Goal: Task Accomplishment & Management: Use online tool/utility

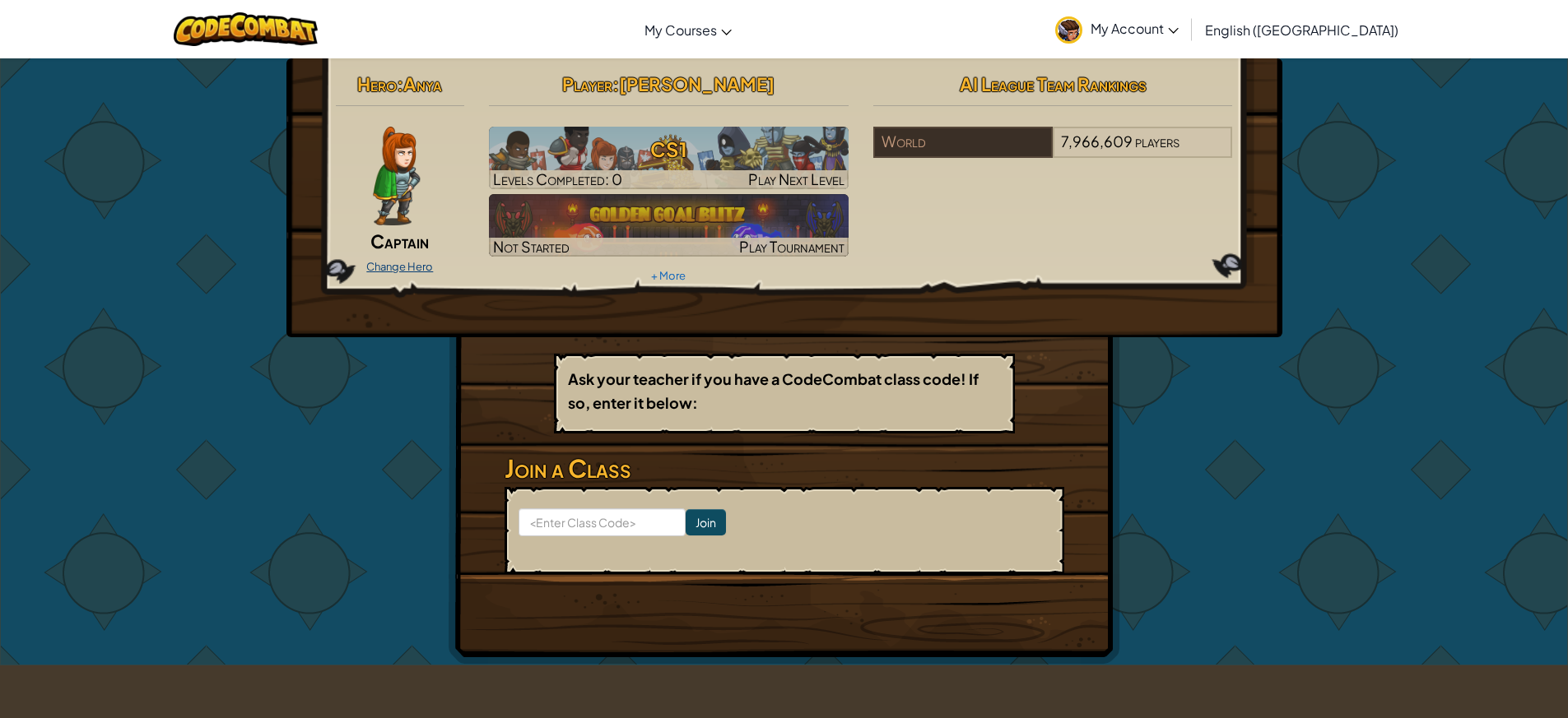
click at [408, 264] on link "Change Hero" at bounding box center [399, 266] width 67 height 13
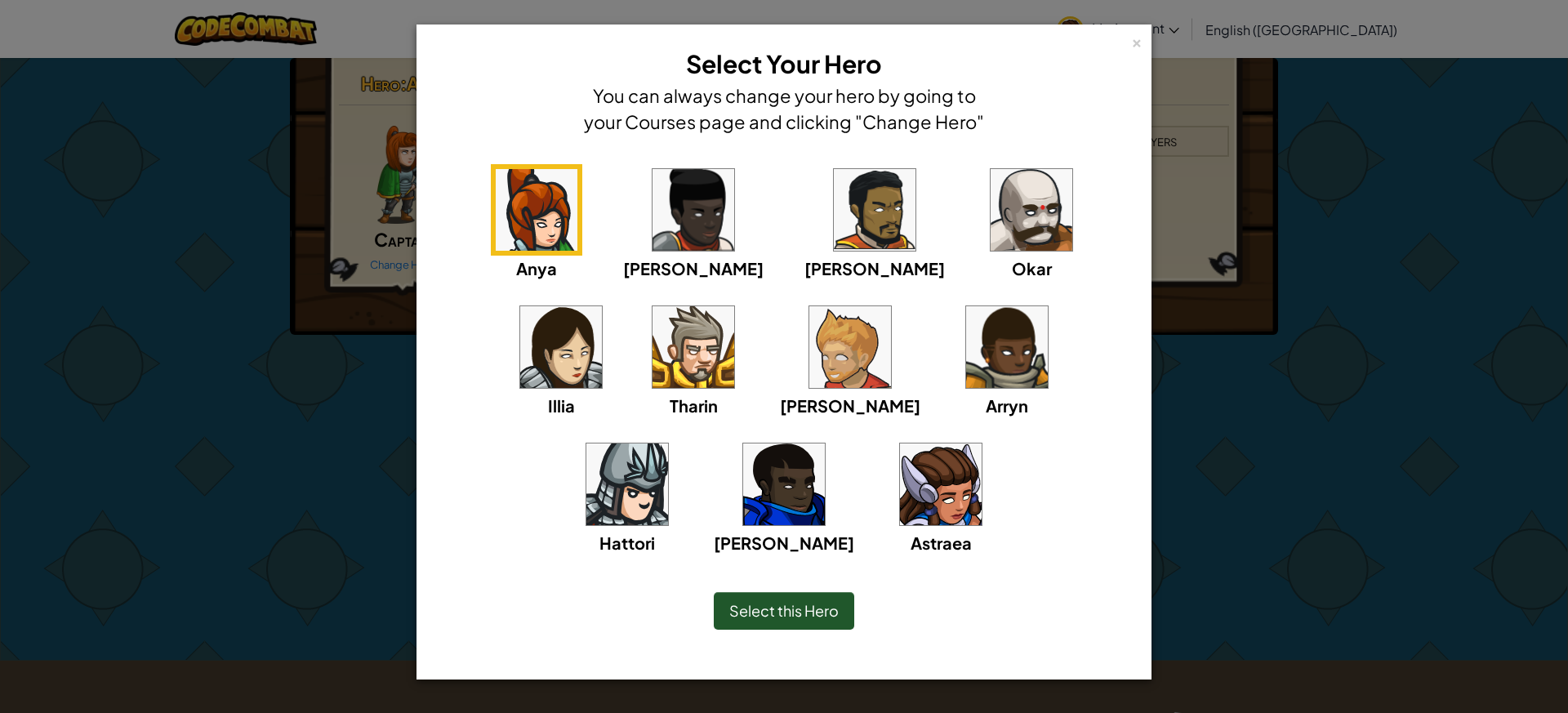
click at [900, 514] on img at bounding box center [941, 484] width 82 height 82
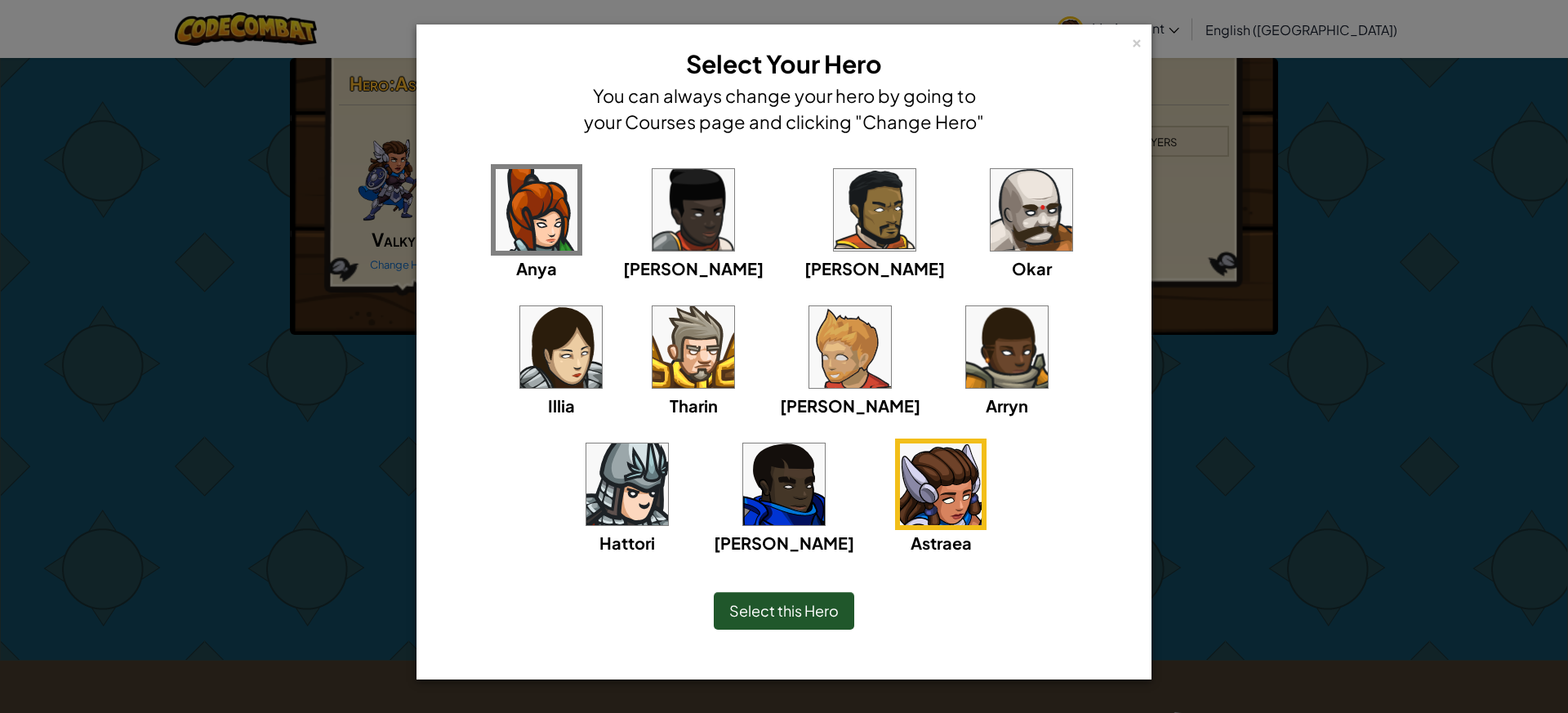
click at [805, 619] on div "Select this Hero" at bounding box center [783, 611] width 140 height 38
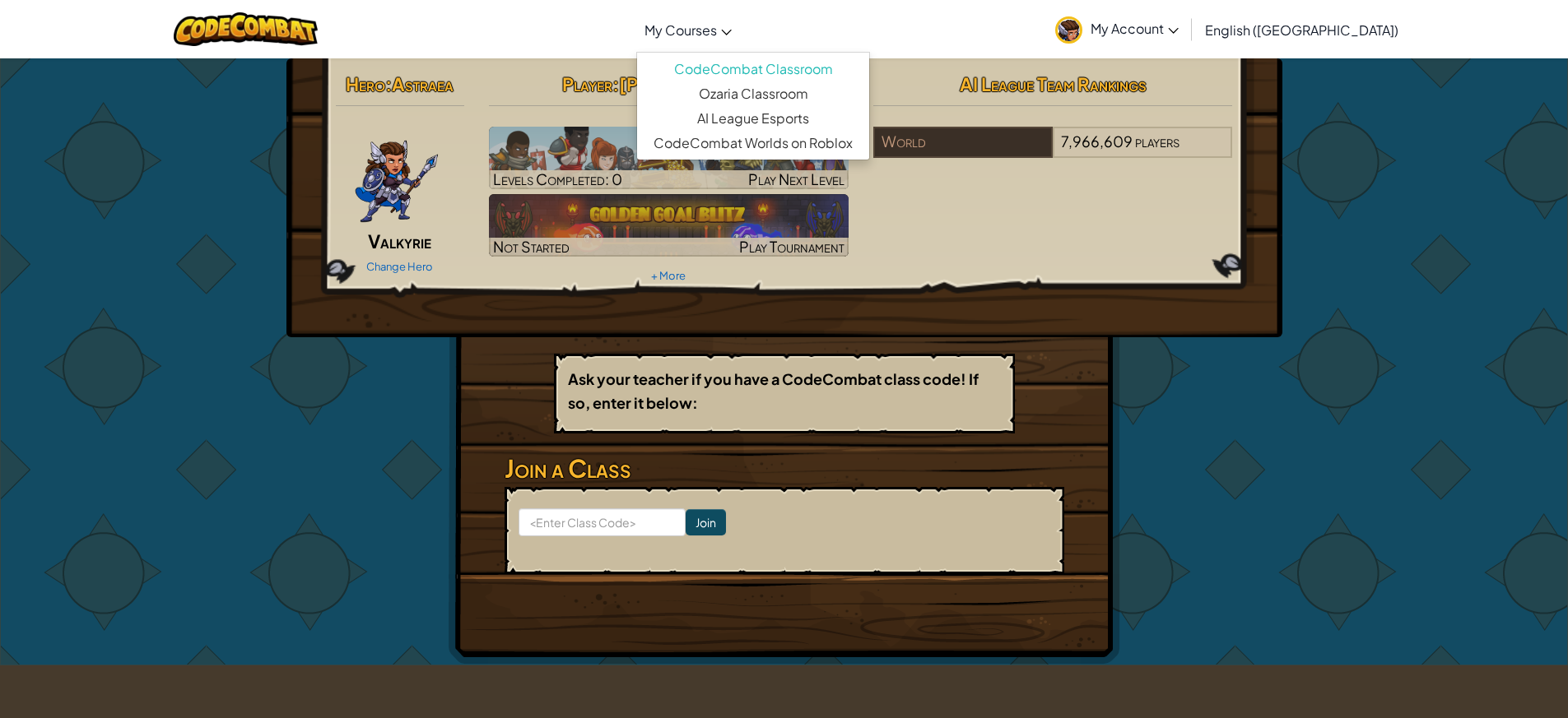
click at [740, 39] on link "My Courses" at bounding box center [689, 29] width 104 height 44
click at [740, 43] on link "My Courses" at bounding box center [689, 29] width 104 height 44
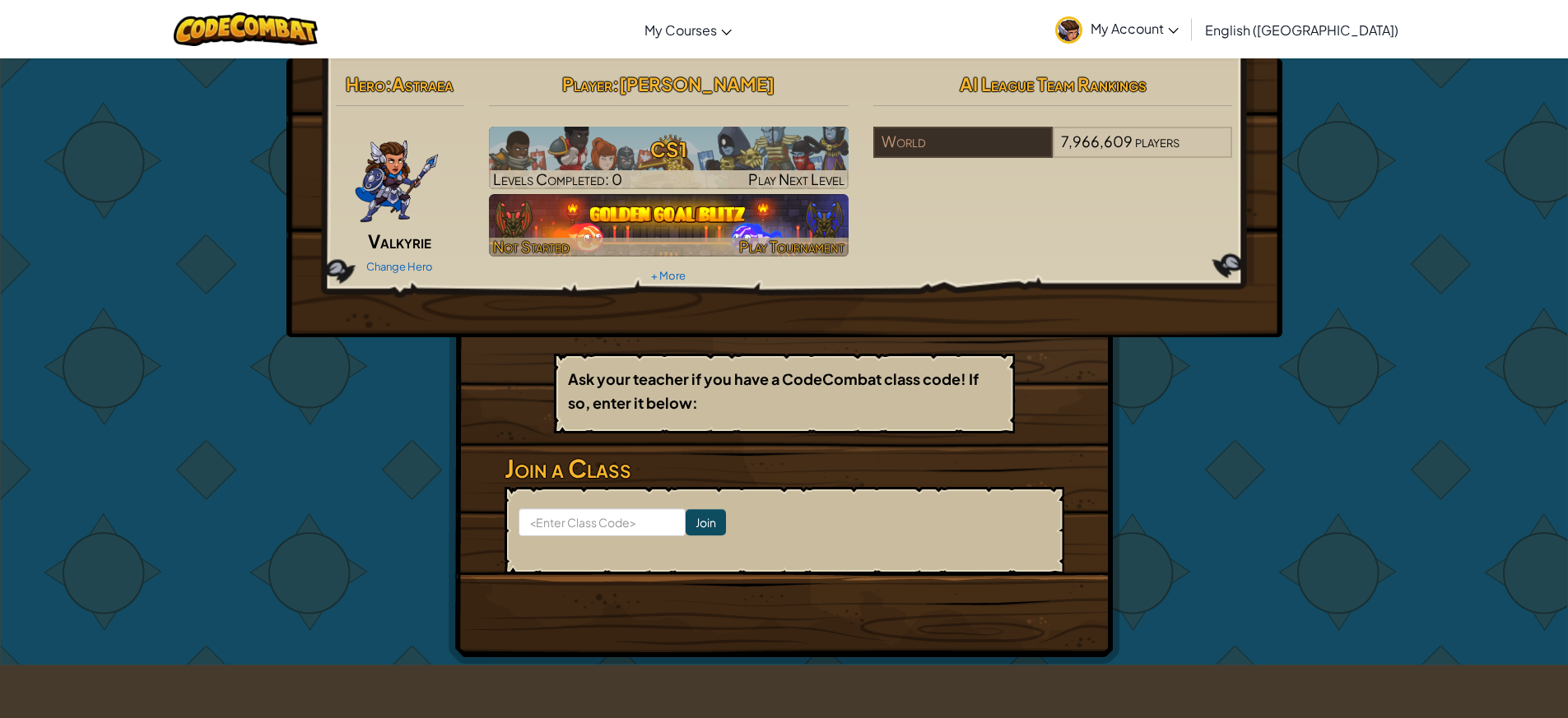
click at [735, 208] on img at bounding box center [669, 225] width 360 height 62
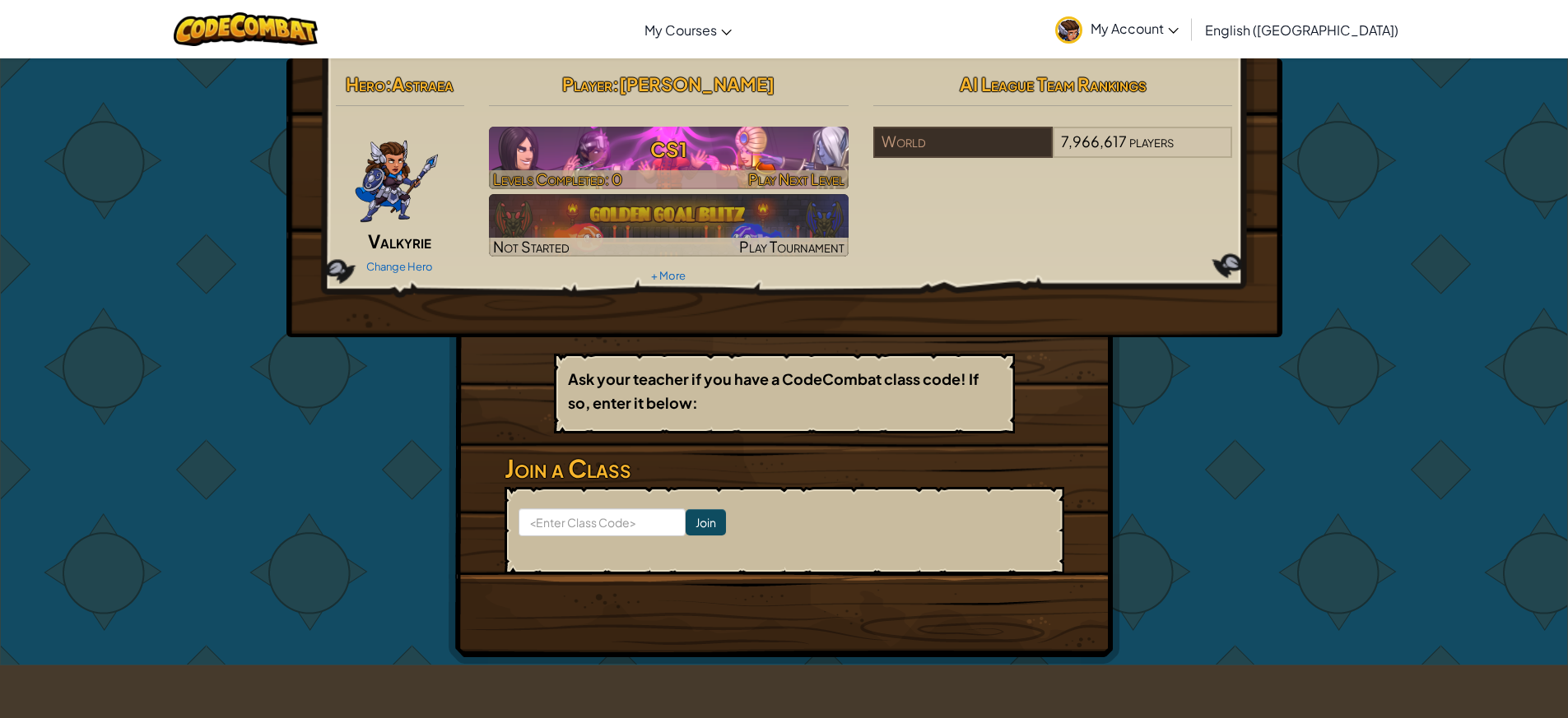
click at [698, 167] on h3 "CS1" at bounding box center [669, 149] width 360 height 37
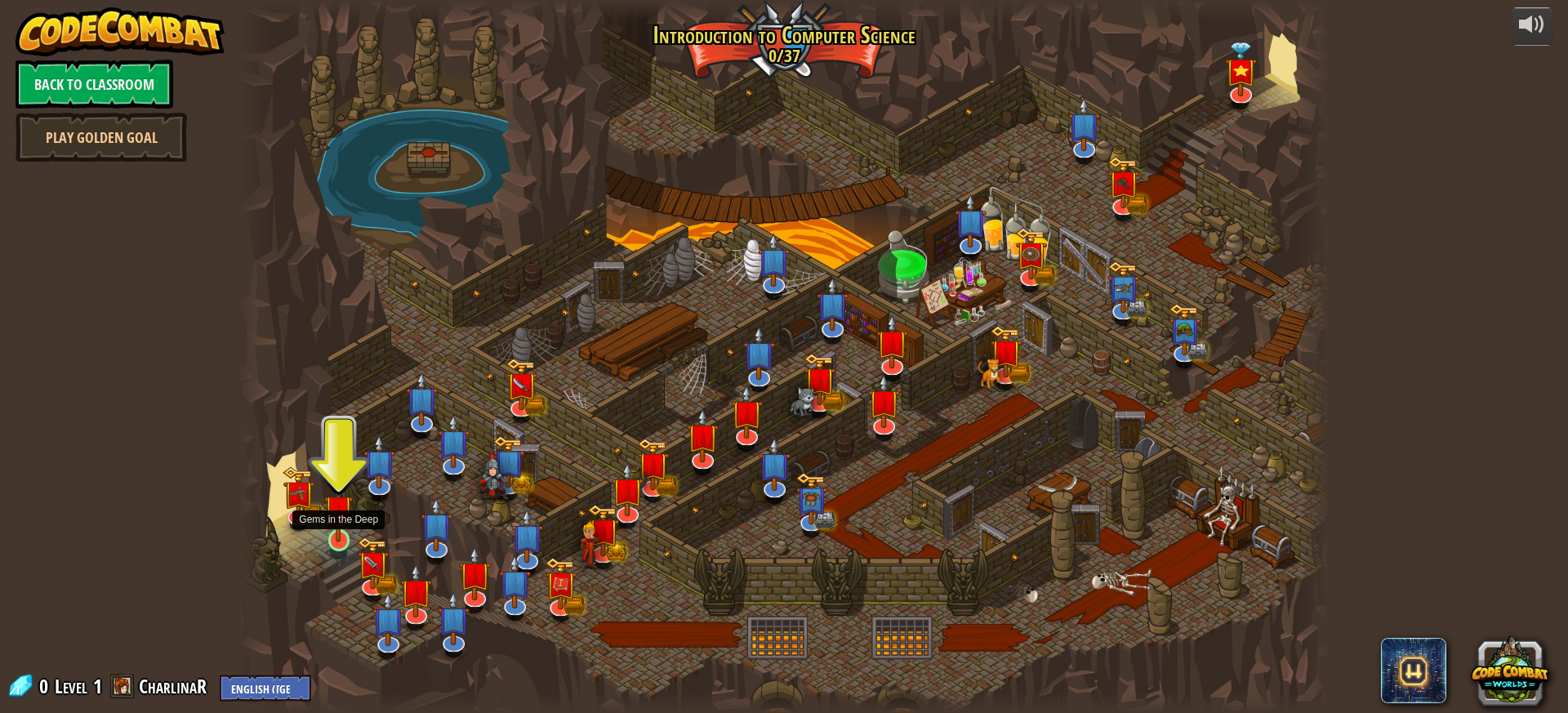
click at [350, 518] on img at bounding box center [338, 509] width 28 height 66
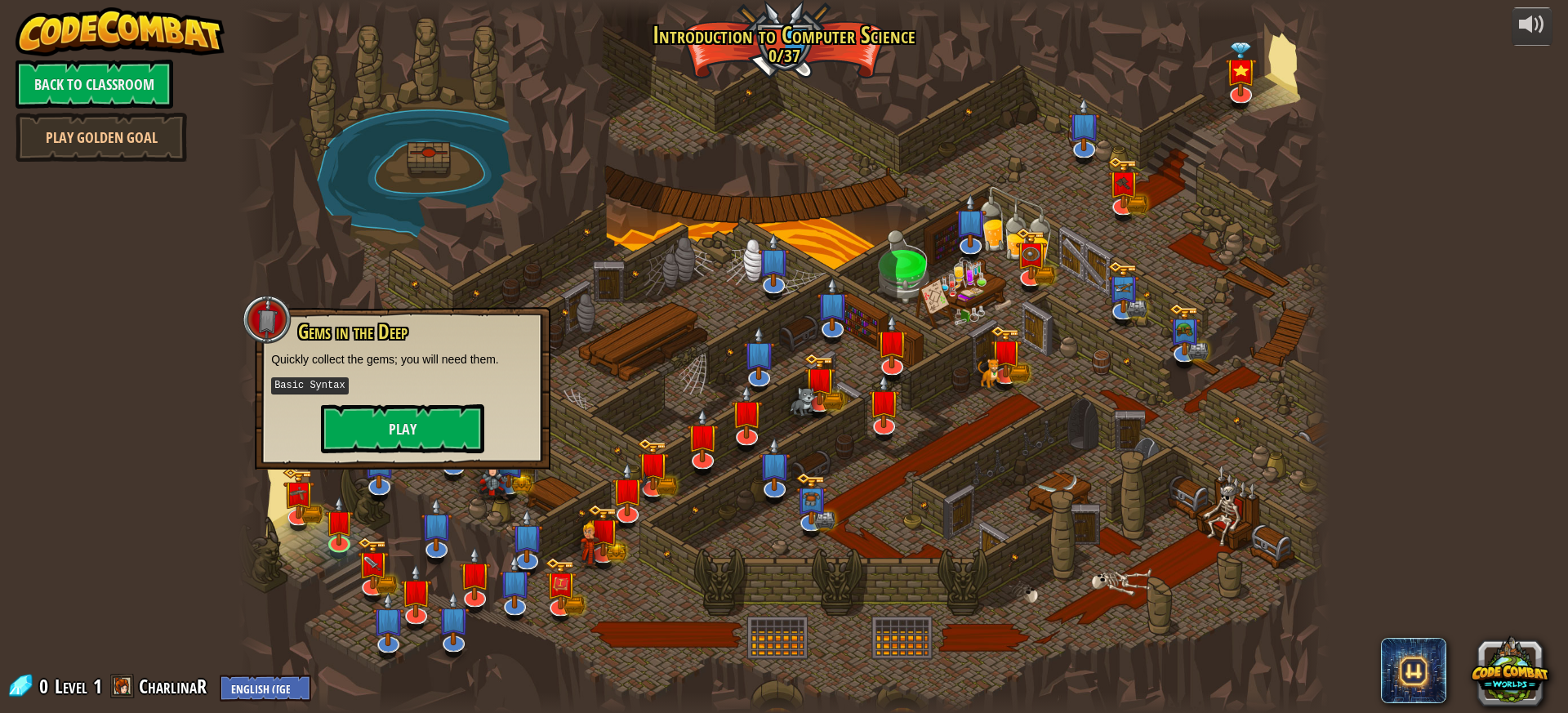
click at [452, 298] on div at bounding box center [784, 356] width 1091 height 713
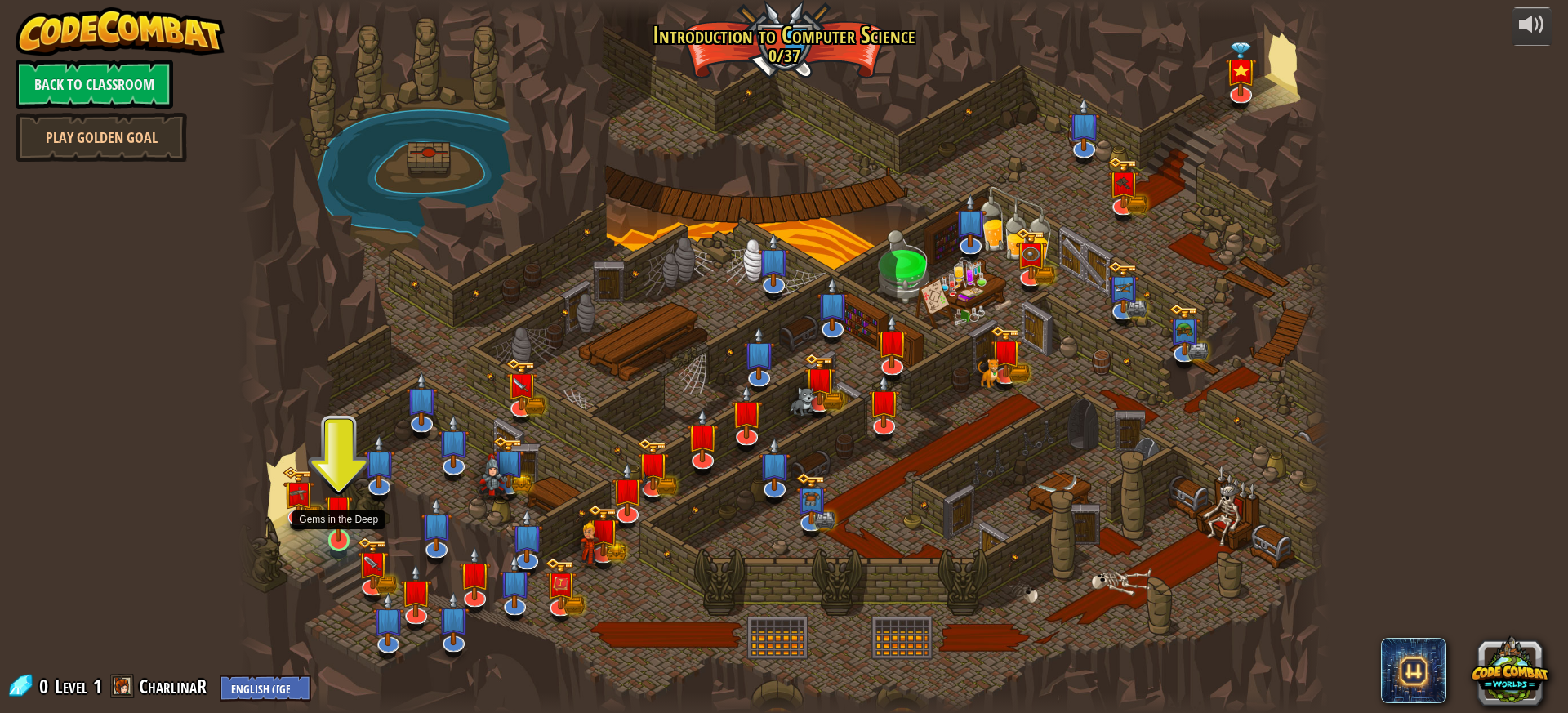
click at [331, 519] on img at bounding box center [338, 509] width 28 height 66
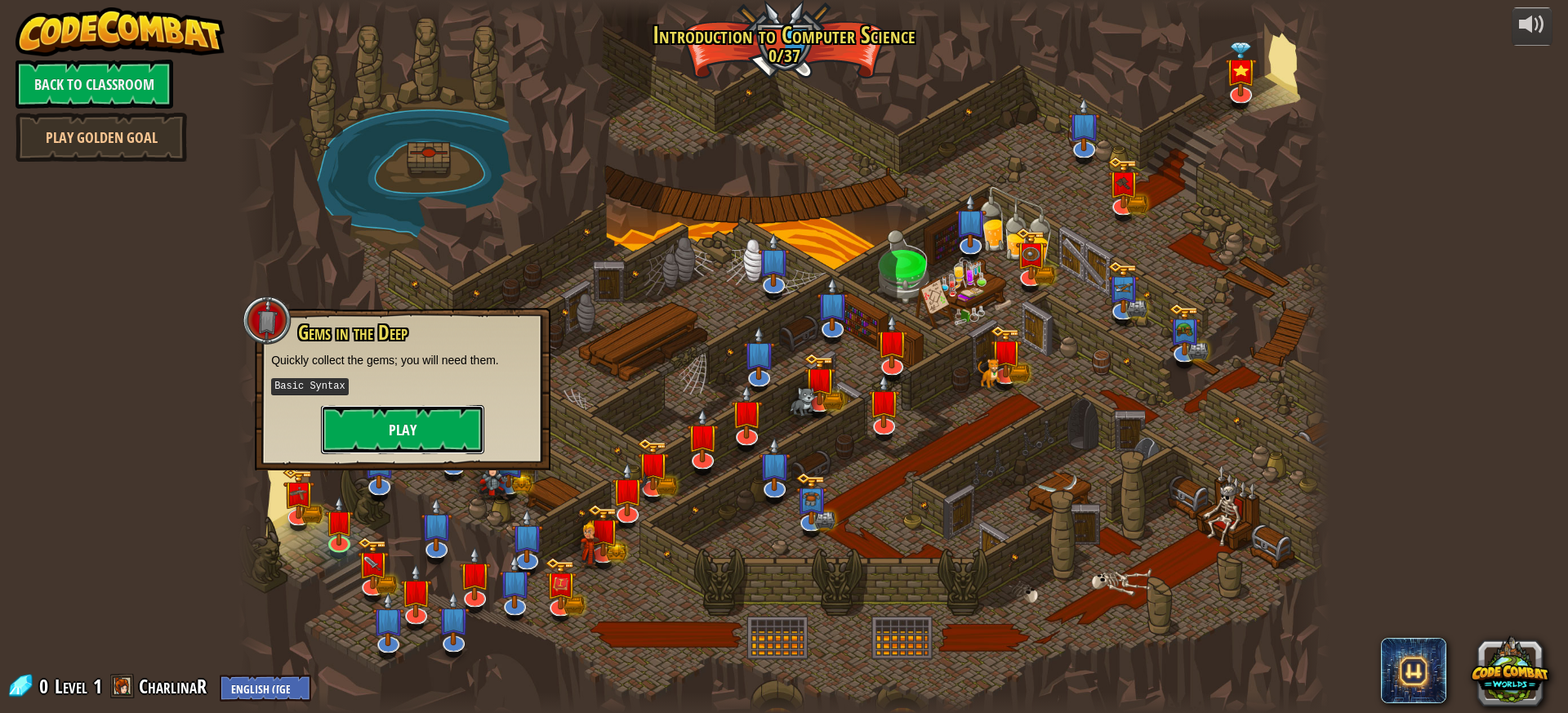
click at [386, 416] on button "Play" at bounding box center [403, 430] width 164 height 49
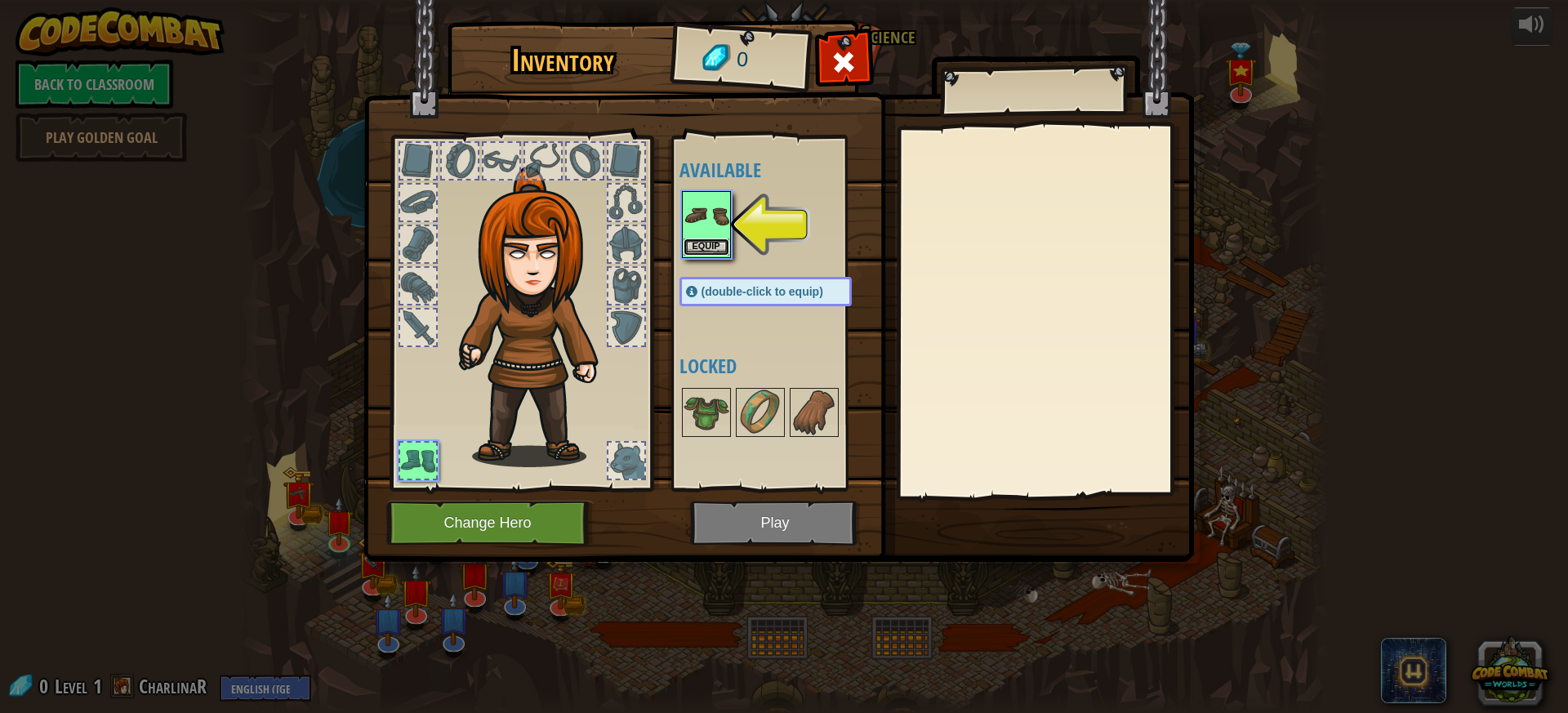
click at [707, 254] on button "Equip" at bounding box center [706, 247] width 46 height 17
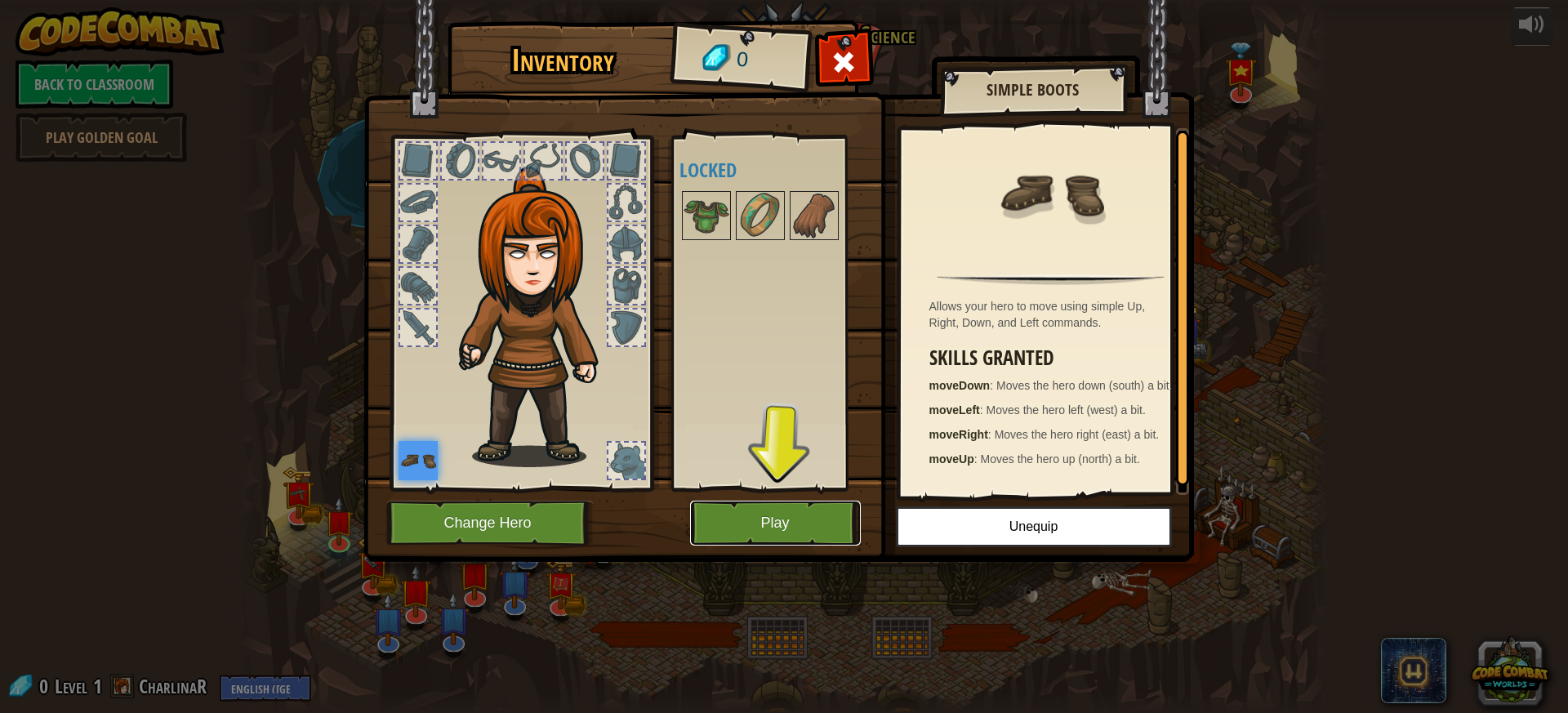
click at [826, 517] on button "Play" at bounding box center [775, 524] width 170 height 45
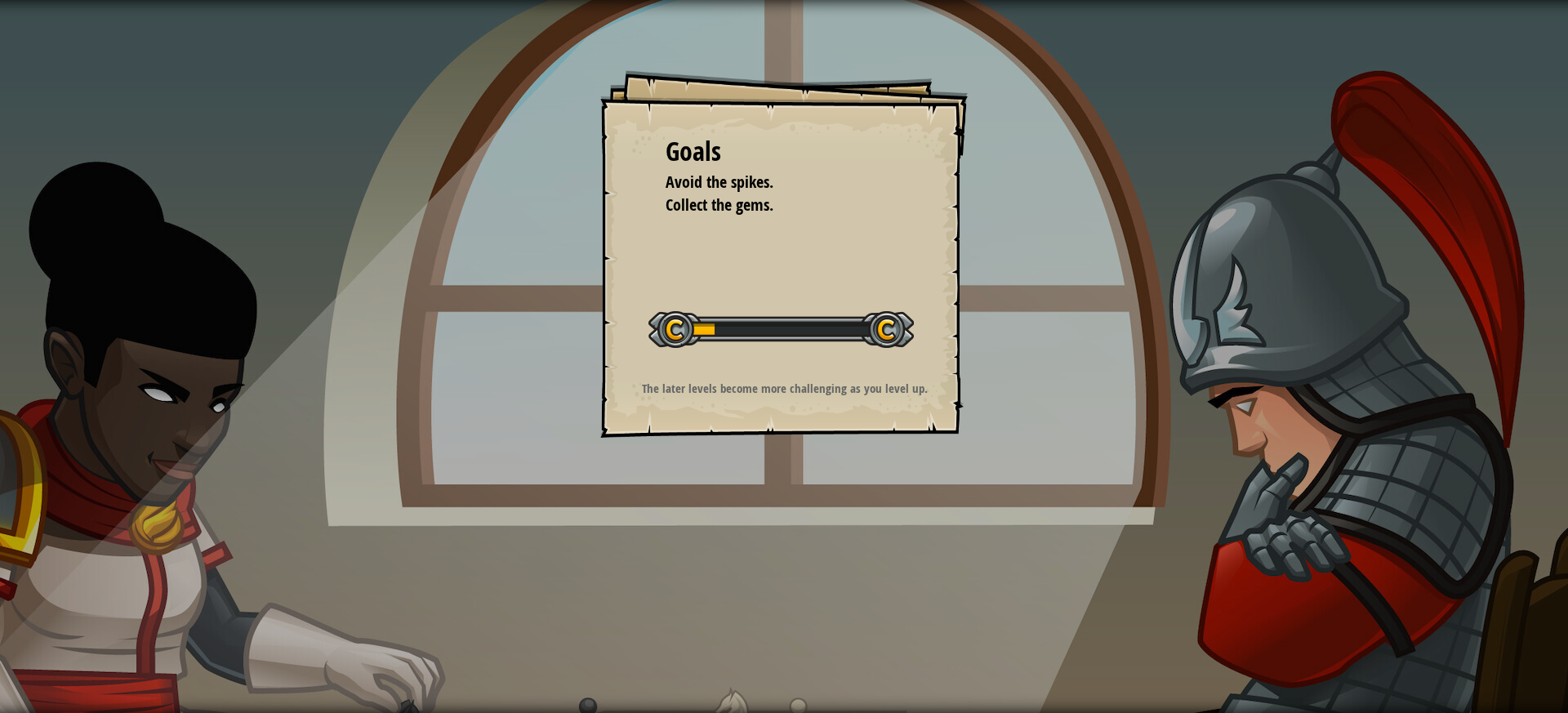
click at [892, 506] on div "Goals Avoid the spikes. Collect the gems. Start Level Error loading from server…" at bounding box center [784, 356] width 1568 height 713
drag, startPoint x: 856, startPoint y: 297, endPoint x: 861, endPoint y: 326, distance: 29.4
click at [861, 326] on div "Start Level" at bounding box center [781, 328] width 265 height 65
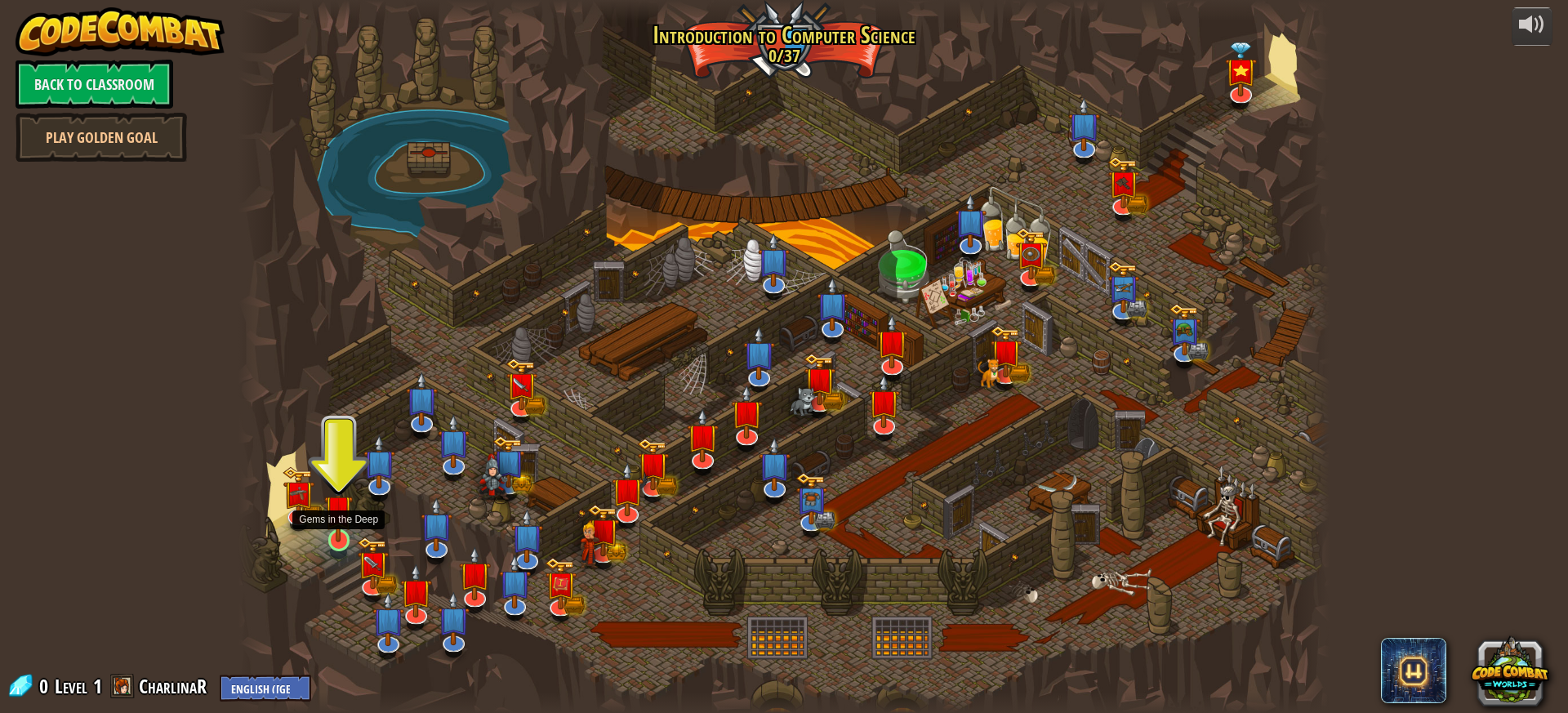
click at [337, 527] on img at bounding box center [338, 509] width 28 height 66
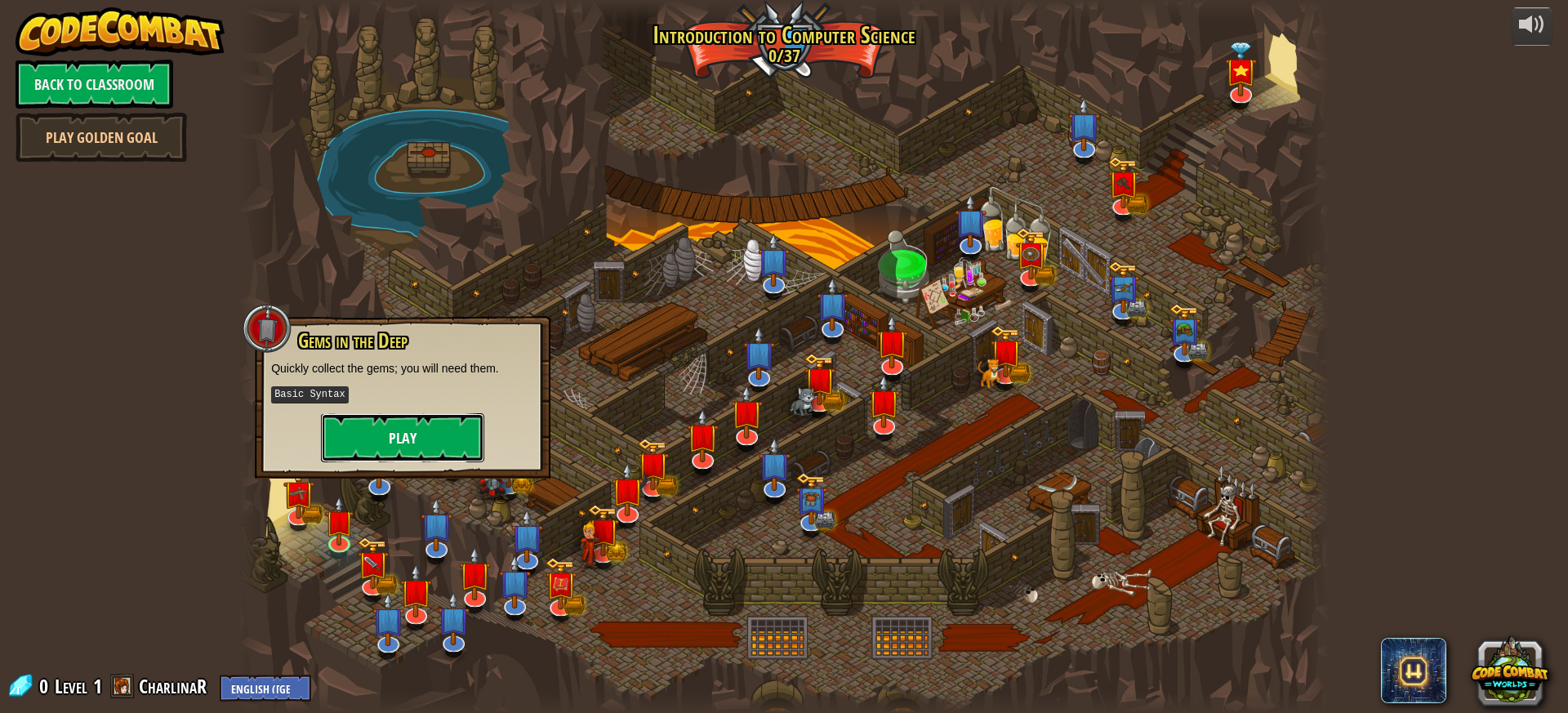
click at [414, 430] on button "Play" at bounding box center [403, 437] width 164 height 49
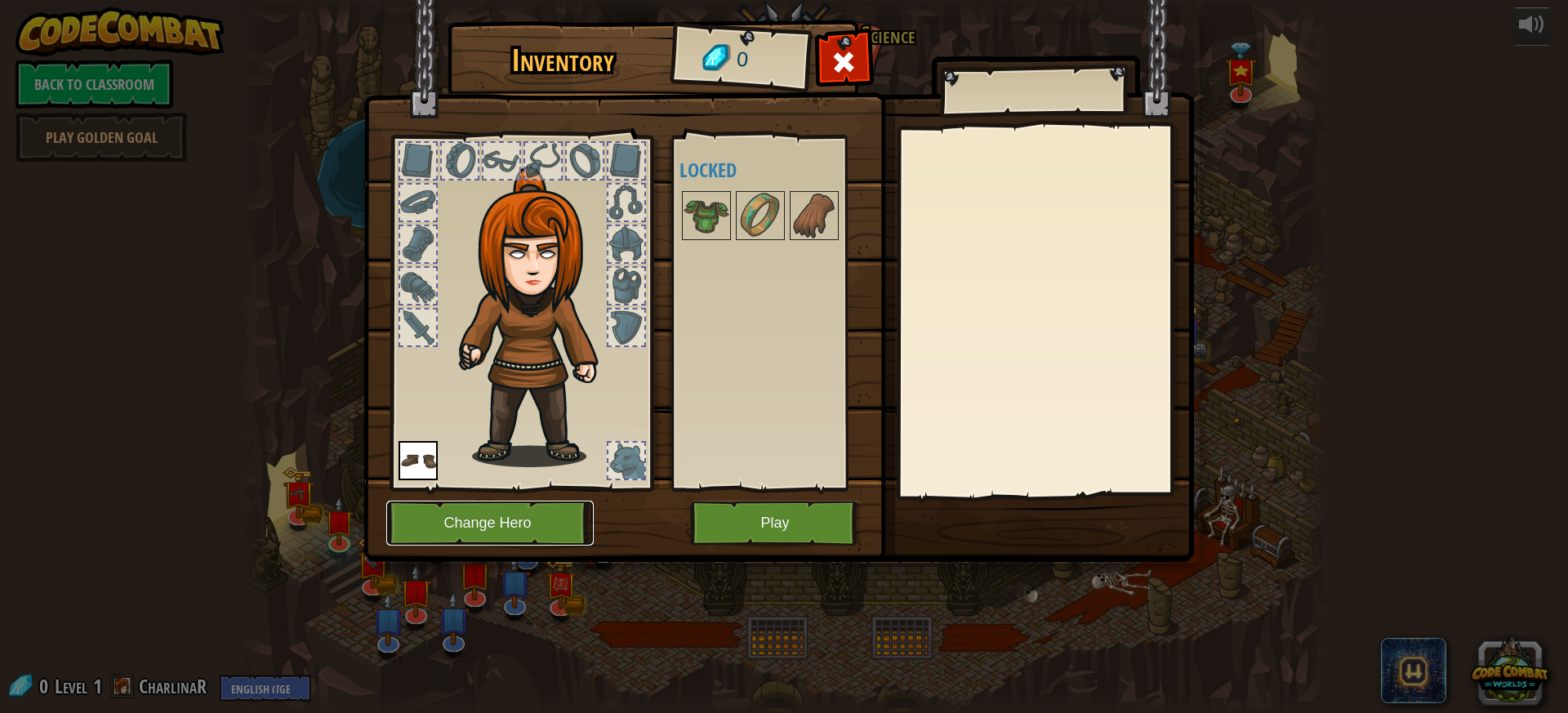
click at [535, 522] on button "Change Hero" at bounding box center [490, 524] width 207 height 45
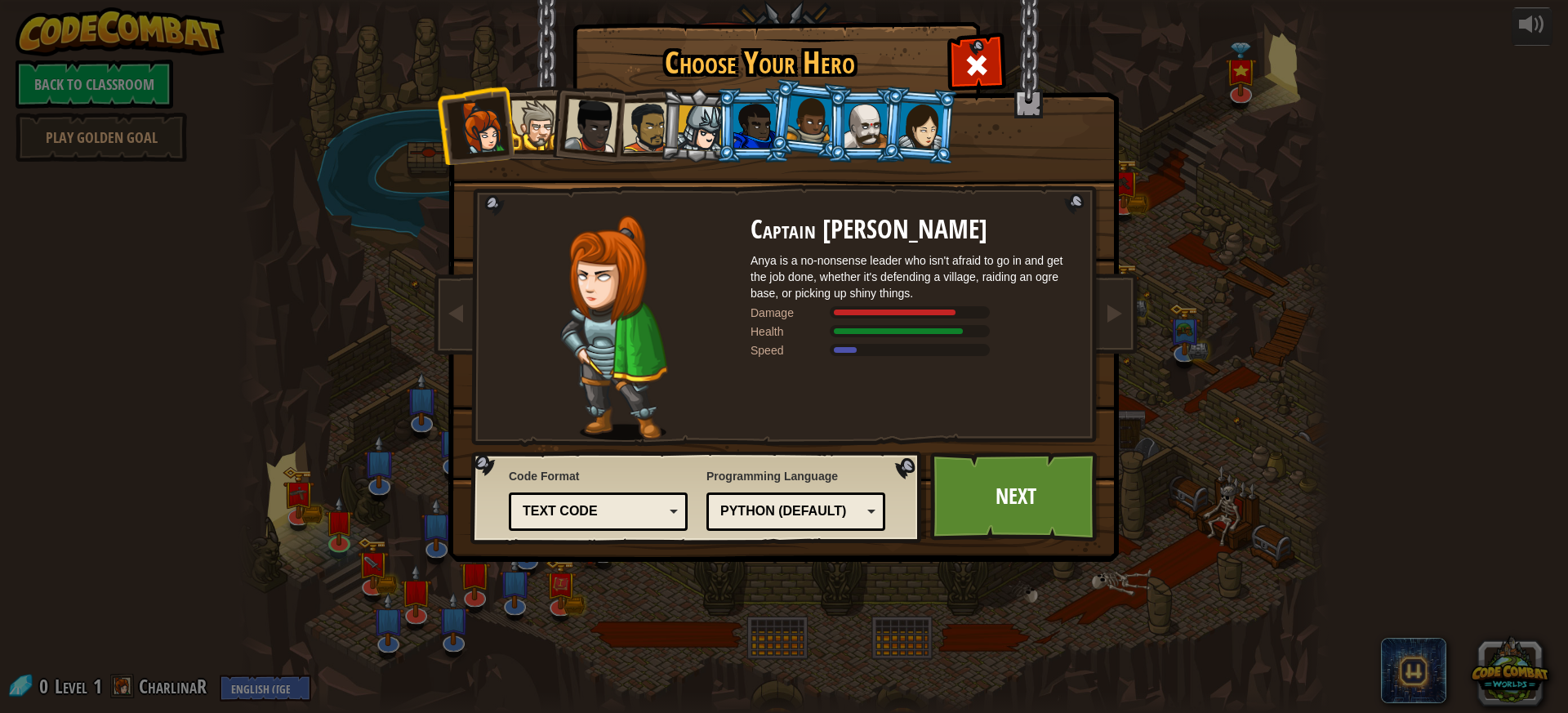
click at [1004, 572] on div "Choose Your Hero 0 Captain [PERSON_NAME] is a no-nonsense leader who isn't afra…" at bounding box center [784, 356] width 1568 height 713
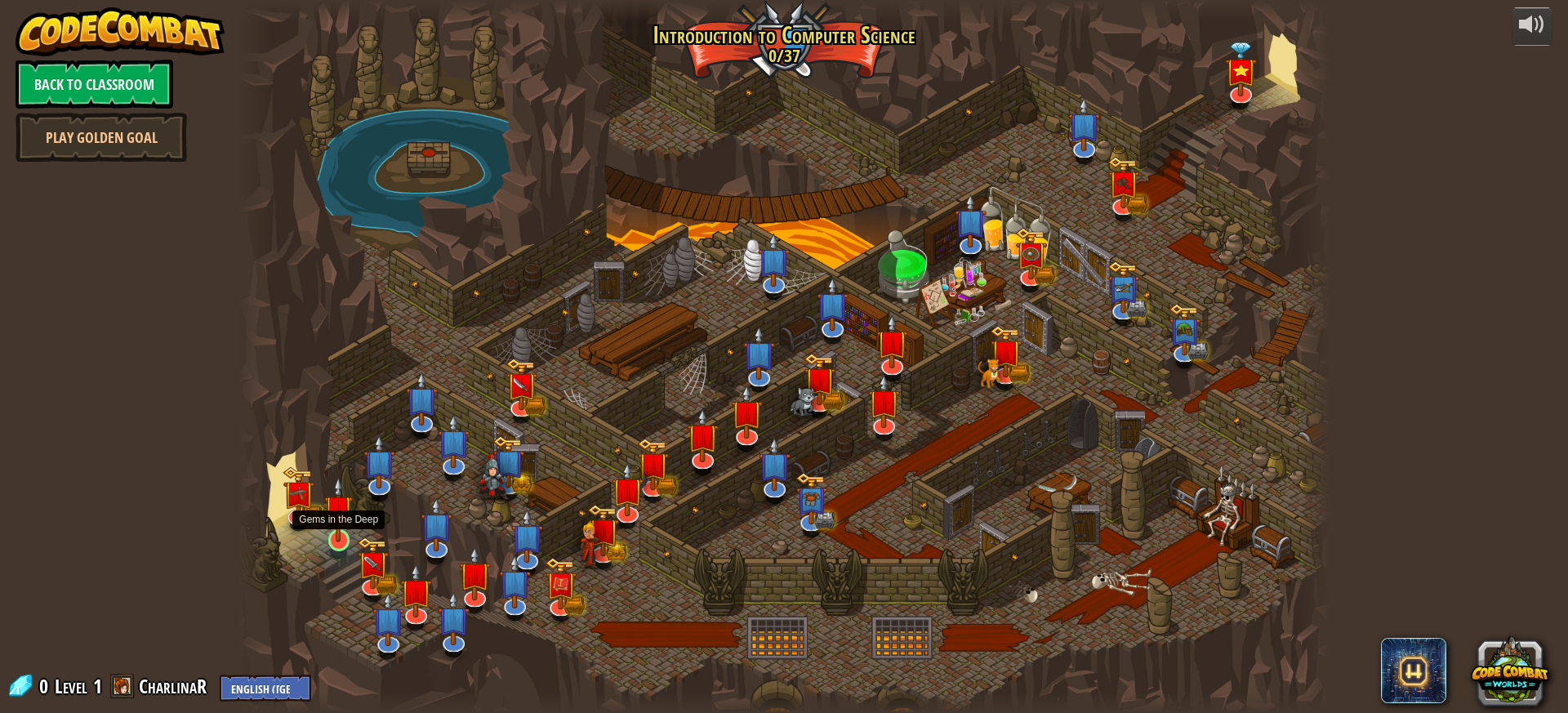
click at [342, 541] on img at bounding box center [338, 509] width 28 height 66
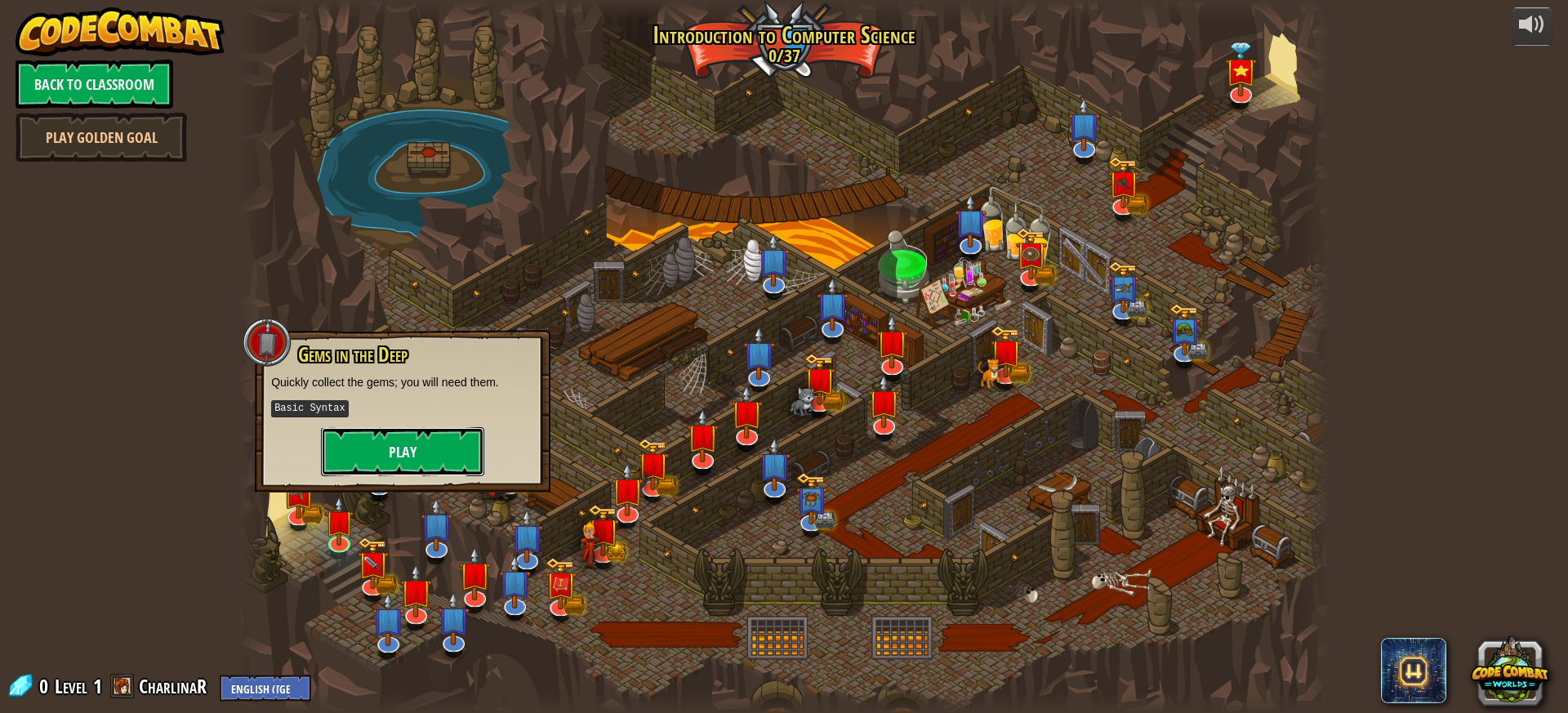
click at [375, 451] on button "Play" at bounding box center [403, 451] width 164 height 49
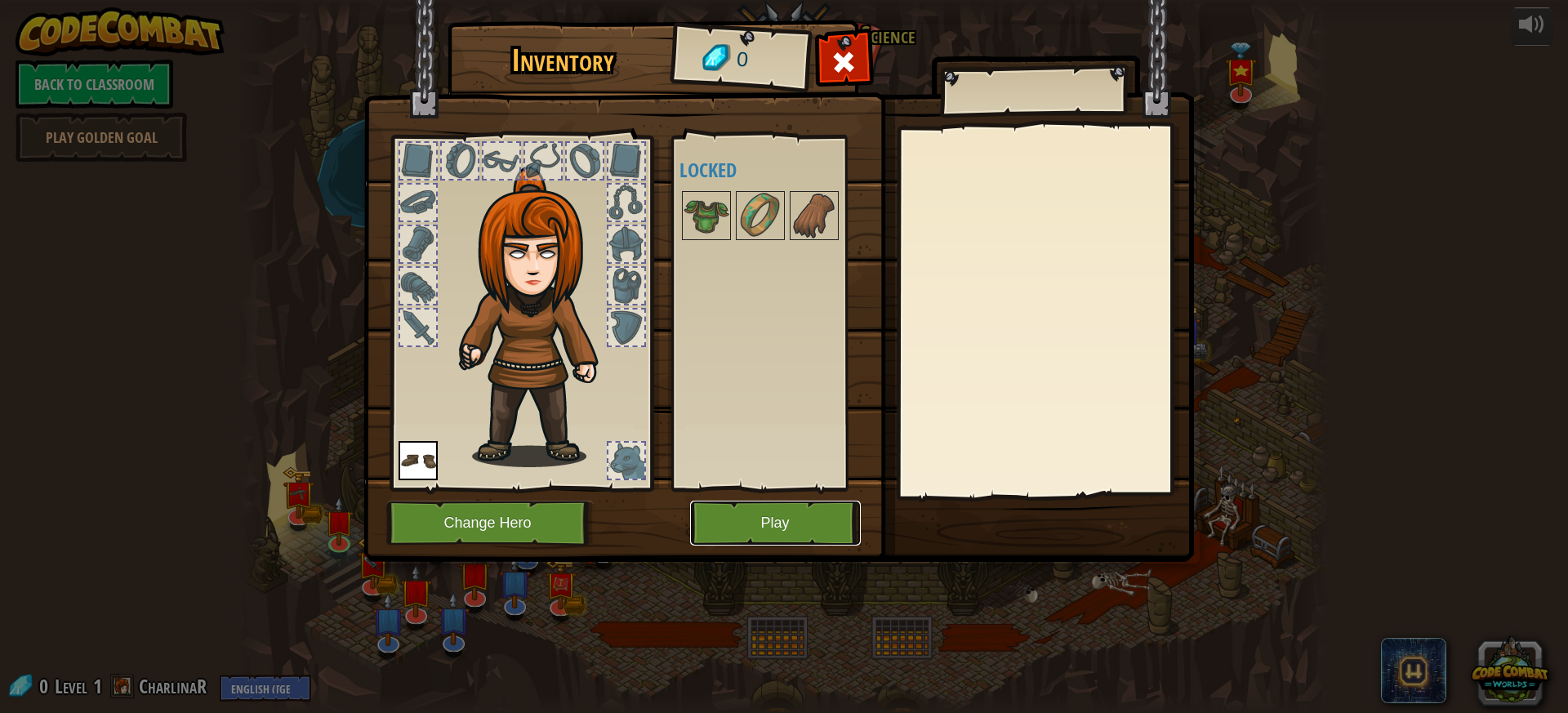
click at [764, 539] on button "Play" at bounding box center [775, 524] width 170 height 45
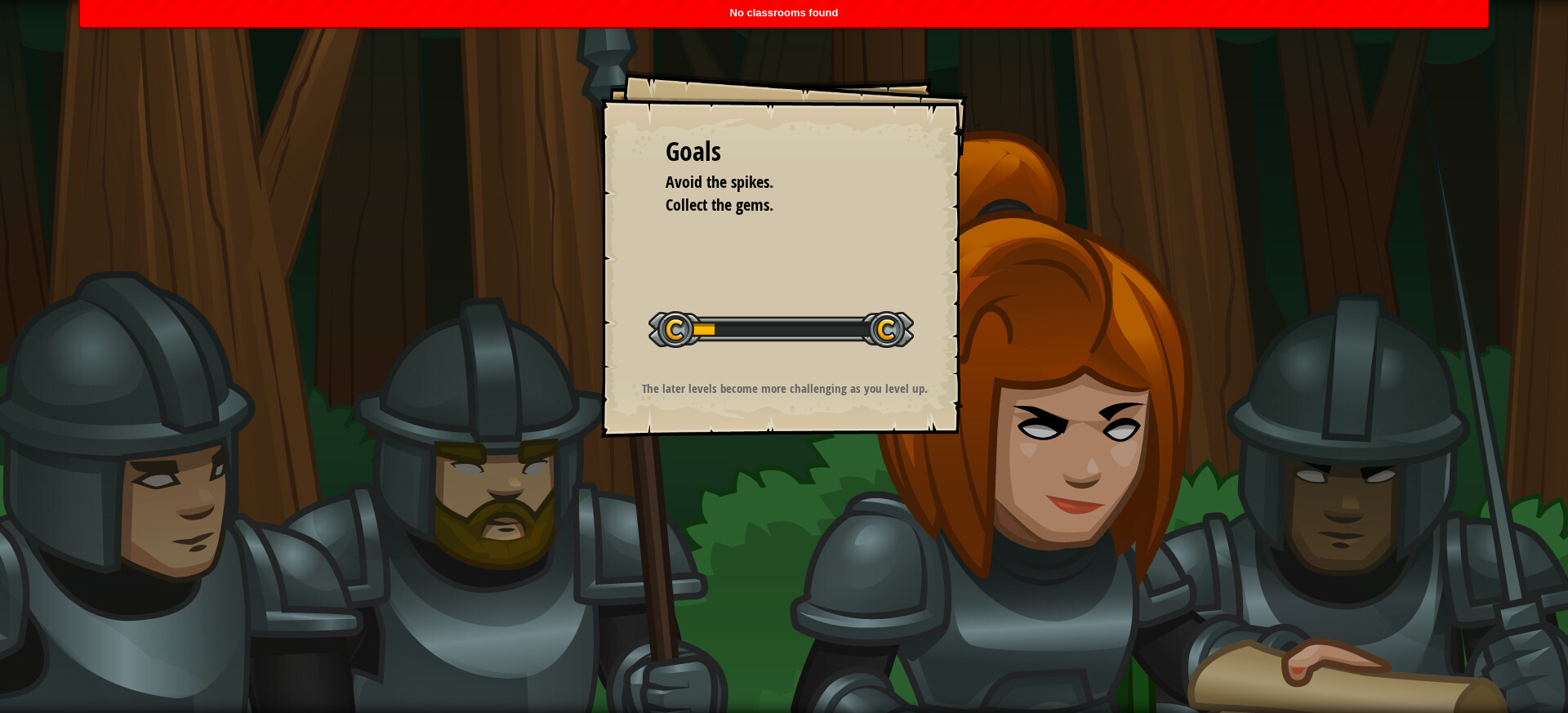
click at [677, 14] on div "No classrooms found" at bounding box center [784, 13] width 1408 height 27
